Goal: Task Accomplishment & Management: Manage account settings

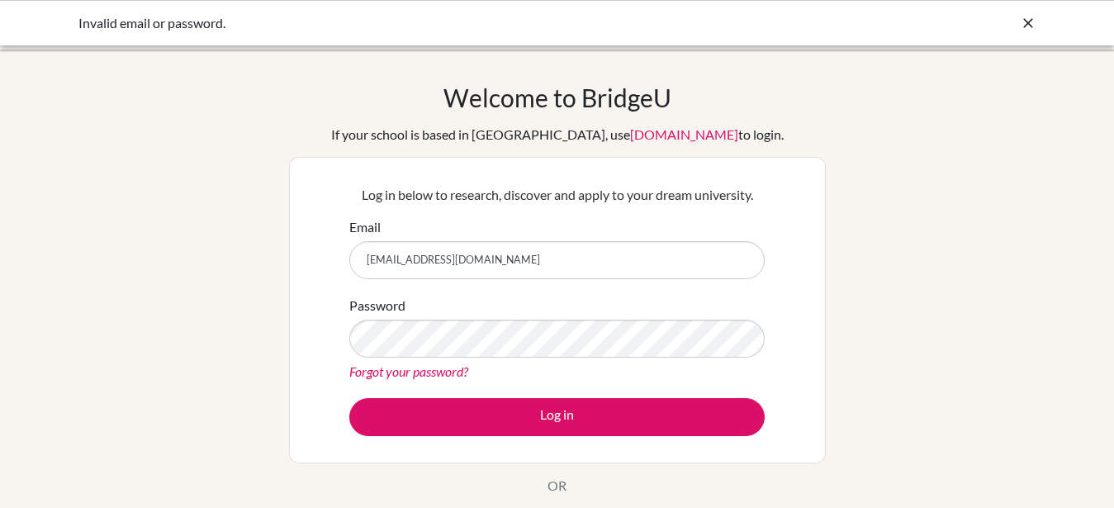
click at [396, 366] on link "Forgot your password?" at bounding box center [408, 371] width 119 height 16
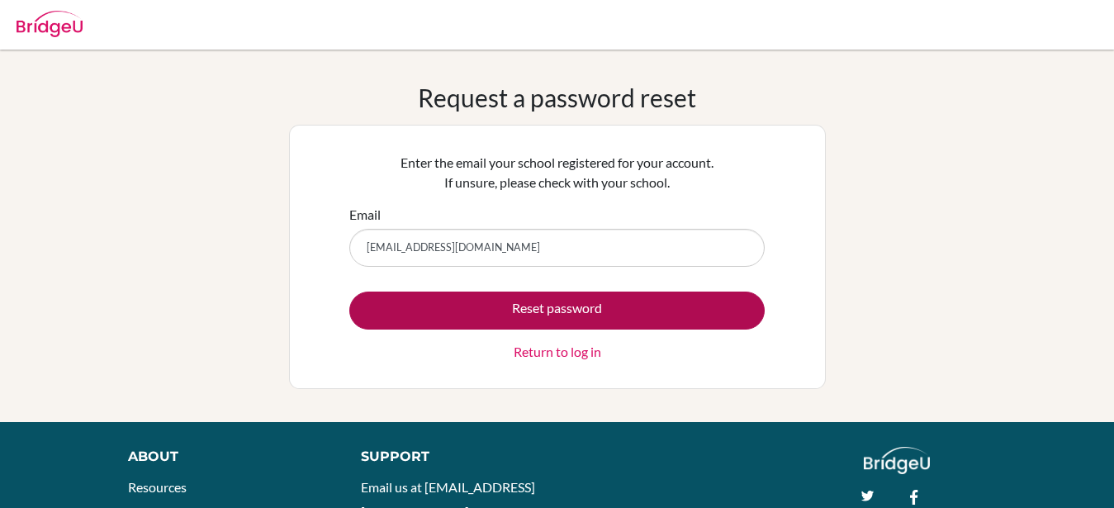
type input "514333@naischool.ae"
click at [437, 297] on button "Reset password" at bounding box center [556, 311] width 415 height 38
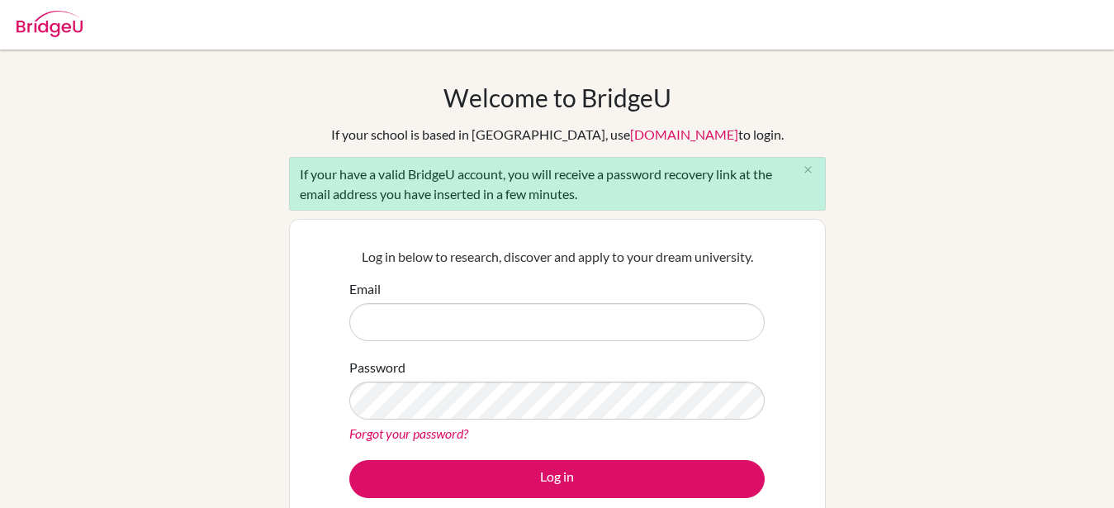
click at [462, 437] on link "Forgot your password?" at bounding box center [408, 433] width 119 height 16
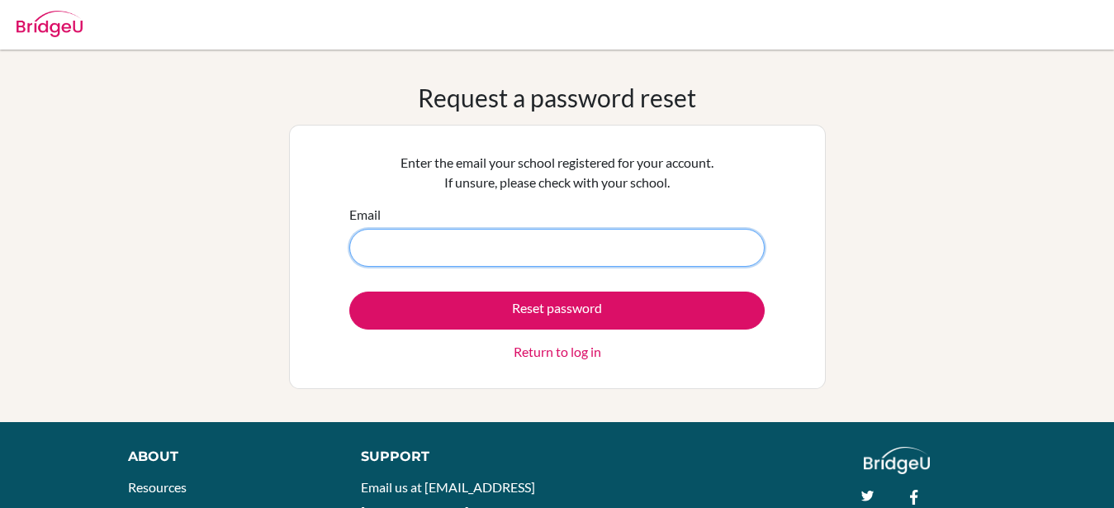
click at [530, 238] on input "Email" at bounding box center [556, 248] width 415 height 38
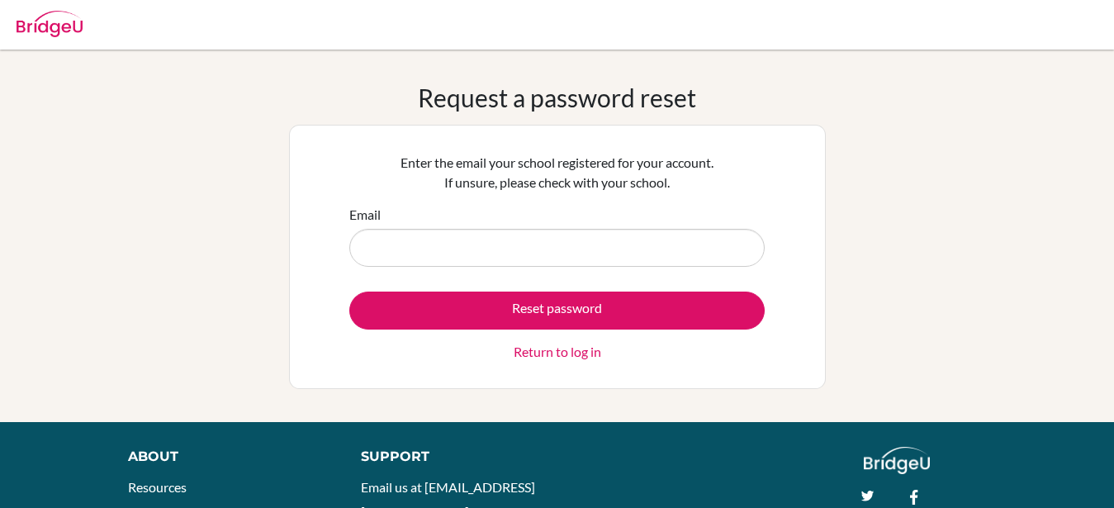
click at [523, 217] on div "Email" at bounding box center [556, 236] width 415 height 62
click at [556, 166] on p "Enter the email your school registered for your account. If unsure, please chec…" at bounding box center [556, 173] width 415 height 40
